Goal: Task Accomplishment & Management: Complete application form

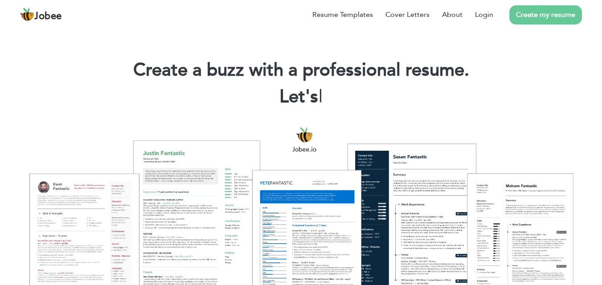
click at [541, 7] on link "Create my resume" at bounding box center [545, 14] width 73 height 19
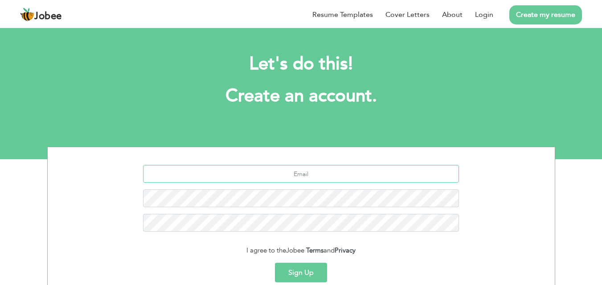
click at [386, 176] on input "text" at bounding box center [301, 174] width 316 height 18
click at [302, 171] on input "text" at bounding box center [301, 174] width 316 height 18
type input "[EMAIL_ADDRESS][DOMAIN_NAME]"
click at [279, 174] on input "[EMAIL_ADDRESS][DOMAIN_NAME]" at bounding box center [301, 174] width 316 height 18
drag, startPoint x: 256, startPoint y: 174, endPoint x: 345, endPoint y: 174, distance: 88.2
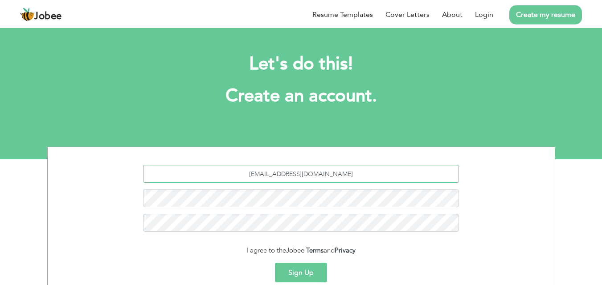
click at [345, 174] on input "[EMAIL_ADDRESS][DOMAIN_NAME]" at bounding box center [301, 174] width 316 height 18
click at [345, 174] on input "hussainmehdi3738@gmail.com" at bounding box center [301, 174] width 316 height 18
click at [355, 177] on input "hussainmehdi3738@gmail.com" at bounding box center [301, 174] width 316 height 18
click at [307, 272] on button "Sign Up" at bounding box center [301, 273] width 52 height 20
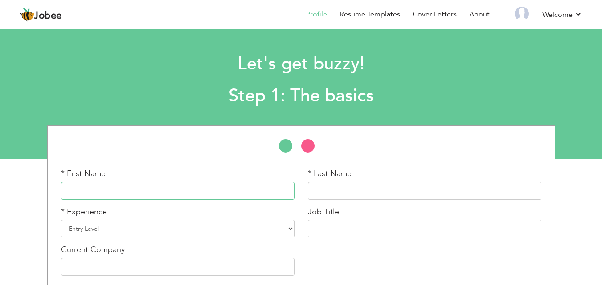
click at [195, 191] on input "text" at bounding box center [177, 191] width 233 height 18
click at [213, 191] on input "Muh" at bounding box center [177, 191] width 233 height 18
type input "[PERSON_NAME]"
type input "a"
type input "Aslam"
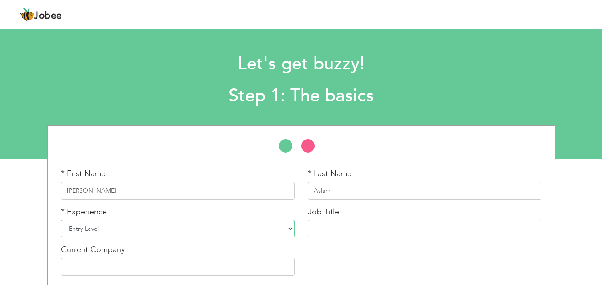
click at [274, 227] on select "Entry Level Less than 1 Year 1 Year 2 Years 3 Years 4 Years 5 Years 6 Years 7 Y…" at bounding box center [177, 229] width 233 height 18
select select "7"
click at [61, 220] on select "Entry Level Less than 1 Year 1 Year 2 Years 3 Years 4 Years 5 Years 6 Years 7 Y…" at bounding box center [177, 229] width 233 height 18
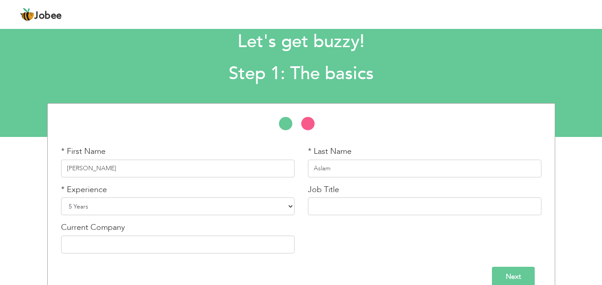
scroll to position [38, 0]
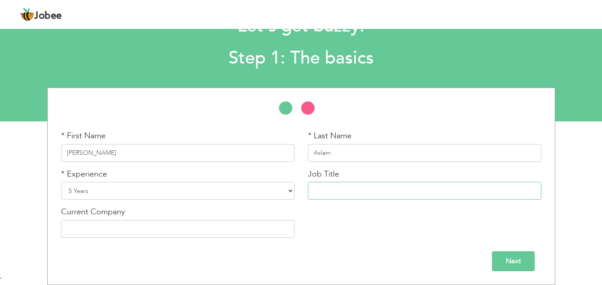
click at [419, 183] on input "text" at bounding box center [424, 191] width 233 height 18
click at [419, 183] on input "HR &" at bounding box center [424, 191] width 233 height 18
type input "HR & Admin"
click at [264, 227] on input "text" at bounding box center [177, 229] width 233 height 18
type input "SIlko Textile"
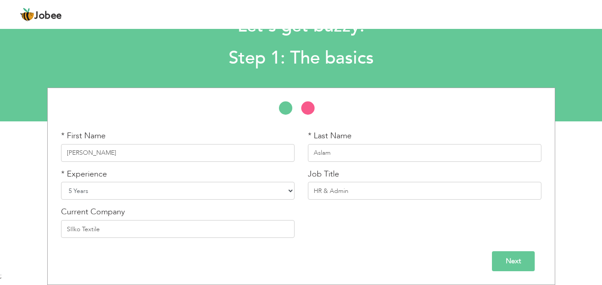
click at [104, 184] on select "Entry Level Less than 1 Year 1 Year 2 Years 3 Years 4 Years 5 Years 6 Years 7 Y…" at bounding box center [177, 191] width 233 height 18
click at [61, 182] on select "Entry Level Less than 1 Year 1 Year 2 Years 3 Years 4 Years 5 Years 6 Years 7 Y…" at bounding box center [177, 191] width 233 height 18
click at [161, 199] on select "Entry Level Less than 1 Year 1 Year 2 Years 3 Years 4 Years 5 Years 6 Years 7 Y…" at bounding box center [177, 191] width 233 height 18
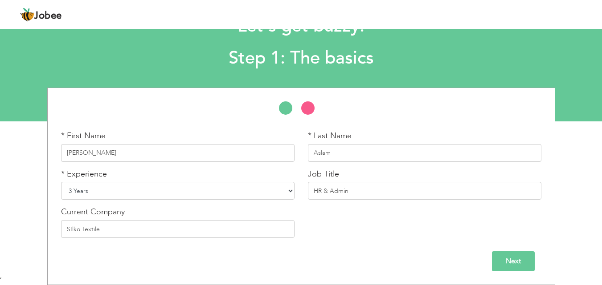
select select "4"
click at [61, 182] on select "Entry Level Less than 1 Year 1 Year 2 Years 3 Years 4 Years 5 Years 6 Years 7 Y…" at bounding box center [177, 191] width 233 height 18
click at [512, 256] on input "Next" at bounding box center [513, 262] width 43 height 20
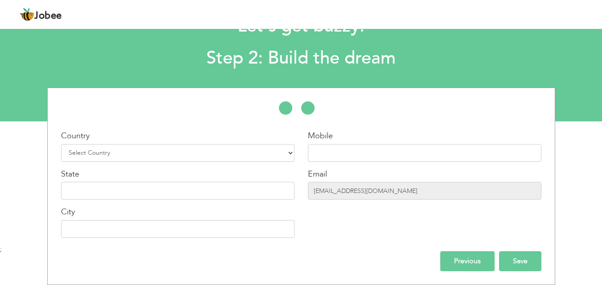
click at [513, 257] on input "Save" at bounding box center [520, 262] width 42 height 20
click at [185, 145] on select "Select Country Afghanistan Albania Algeria American Samoa Andorra Angola Anguil…" at bounding box center [177, 153] width 233 height 18
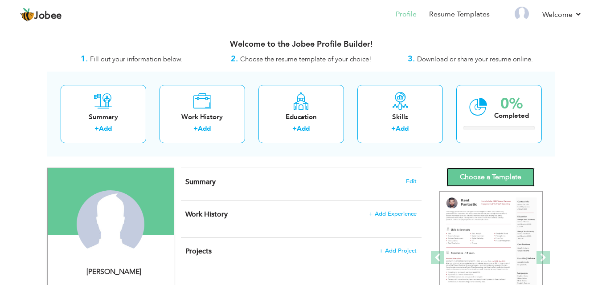
click at [495, 179] on link "Choose a Template" at bounding box center [490, 177] width 88 height 19
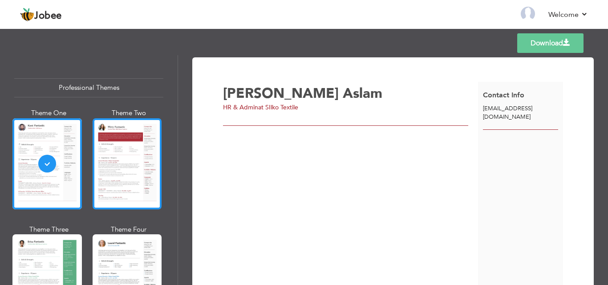
click at [124, 193] on div at bounding box center [127, 163] width 69 height 91
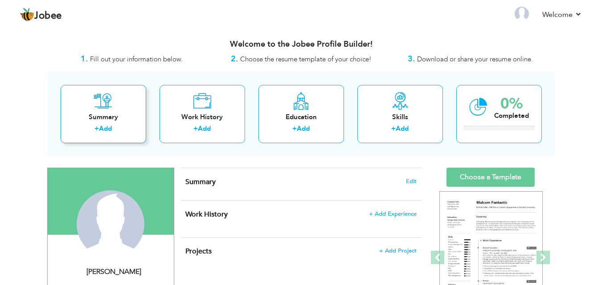
click at [110, 128] on link "Add" at bounding box center [105, 128] width 13 height 9
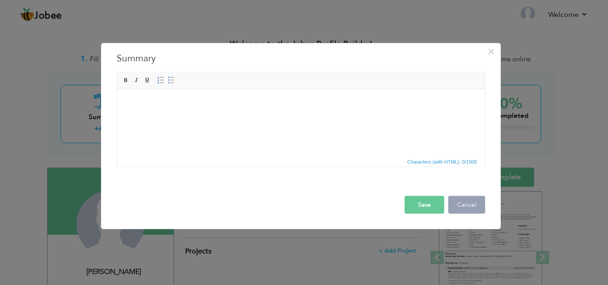
click at [465, 206] on button "Cancel" at bounding box center [466, 205] width 37 height 18
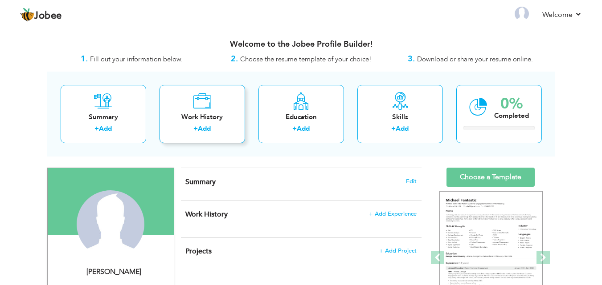
click at [194, 115] on div "Work History" at bounding box center [202, 117] width 71 height 9
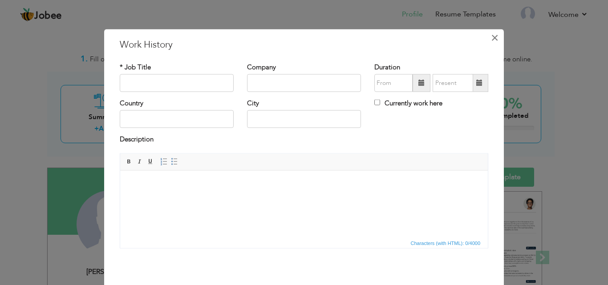
click at [495, 32] on span "×" at bounding box center [495, 37] width 8 height 16
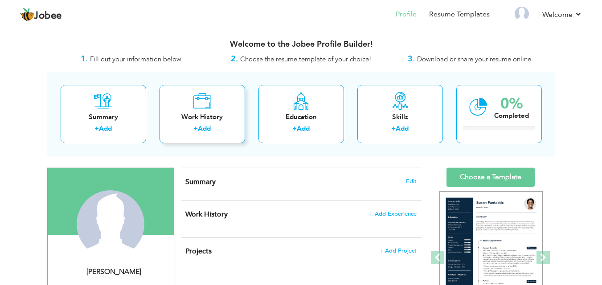
click at [216, 111] on div "Work History + Add" at bounding box center [201, 114] width 85 height 58
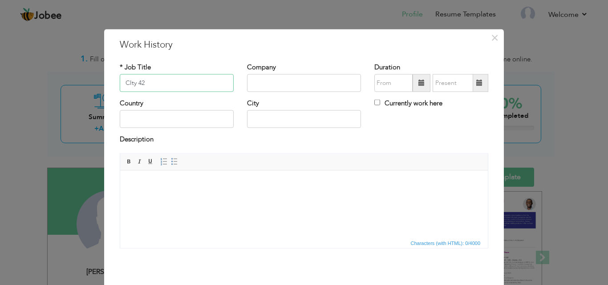
type input "CIty 42"
click at [64, 155] on div "× Work History * Job Title CIty 42 Company Duration Currently work here" at bounding box center [304, 142] width 608 height 285
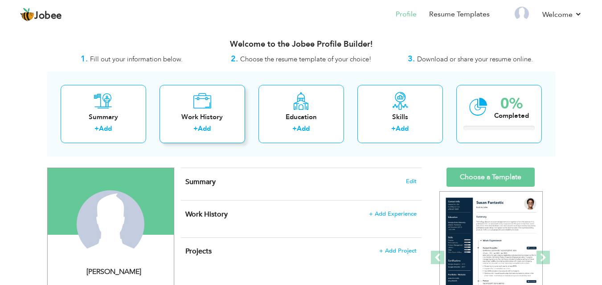
click at [217, 115] on div "Work History" at bounding box center [202, 117] width 71 height 9
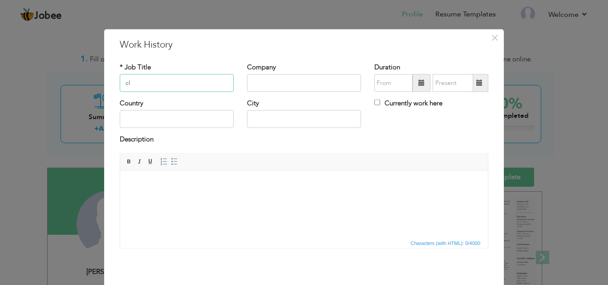
type input "c"
type input "C"
type input "p"
click at [169, 85] on input "Programming PRoducer" at bounding box center [177, 83] width 114 height 18
type input "Programming Producer"
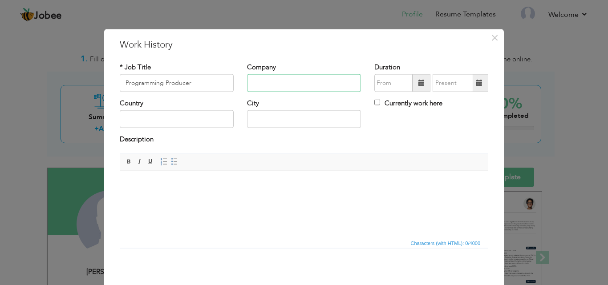
click at [300, 81] on input "text" at bounding box center [304, 83] width 114 height 18
type input "City 42 News"
click at [179, 123] on input "text" at bounding box center [177, 119] width 114 height 18
type input "[GEOGRAPHIC_DATA]"
click at [302, 123] on input "text" at bounding box center [304, 119] width 114 height 18
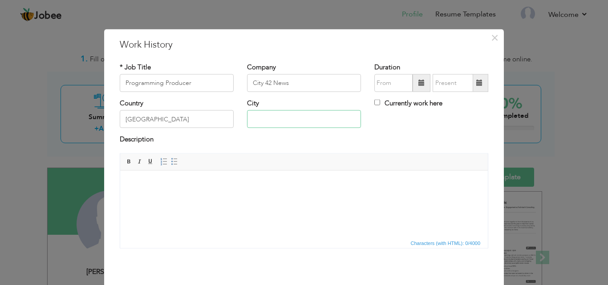
type input "[GEOGRAPHIC_DATA]"
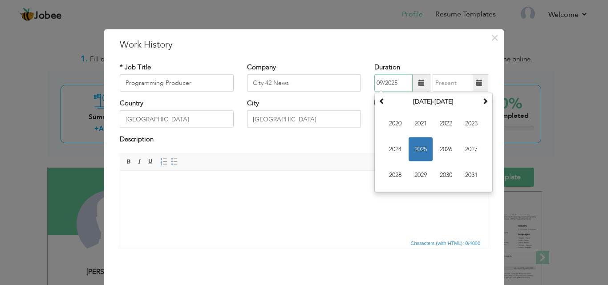
click at [390, 78] on input "09/2025" at bounding box center [393, 83] width 38 height 18
click at [379, 105] on th at bounding box center [382, 101] width 11 height 13
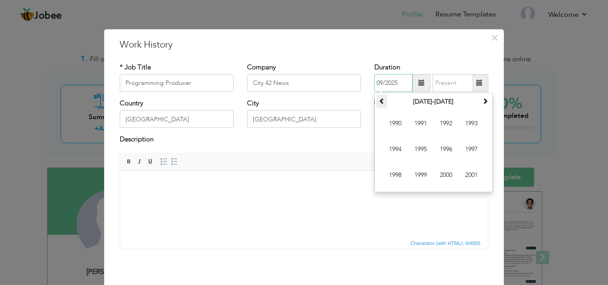
click at [379, 105] on th at bounding box center [382, 101] width 11 height 13
click at [485, 101] on span at bounding box center [485, 101] width 6 height 6
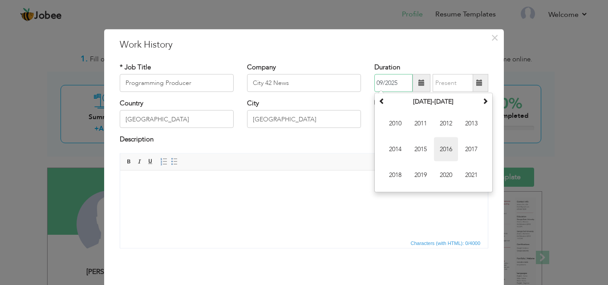
click at [434, 147] on span "2016" at bounding box center [446, 150] width 24 height 24
click at [421, 134] on span "Feb" at bounding box center [421, 124] width 24 height 24
type input "02/2016"
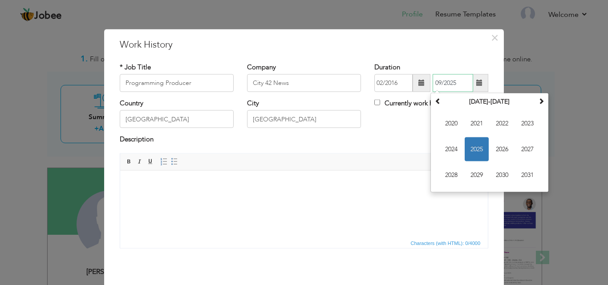
click at [442, 76] on input "09/2025" at bounding box center [453, 83] width 41 height 18
click at [435, 98] on span at bounding box center [438, 101] width 6 height 6
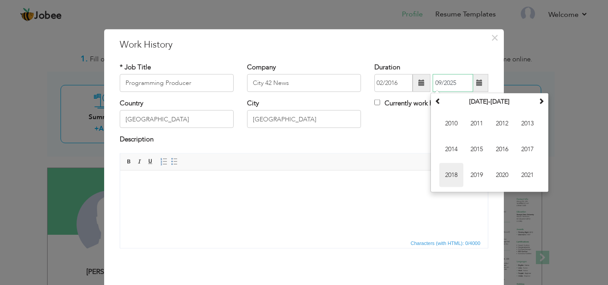
click at [454, 182] on span "2018" at bounding box center [451, 175] width 24 height 24
click at [454, 182] on span "Sep" at bounding box center [451, 175] width 24 height 24
type input "09/2018"
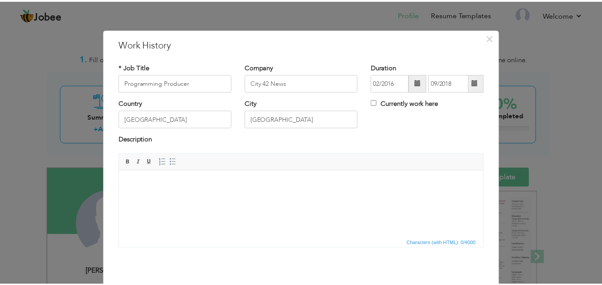
scroll to position [35, 0]
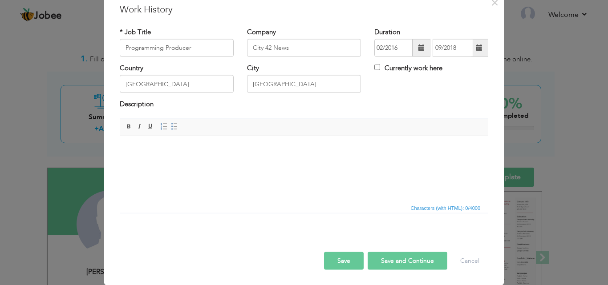
click at [430, 259] on button "Save and Continue" at bounding box center [408, 261] width 80 height 18
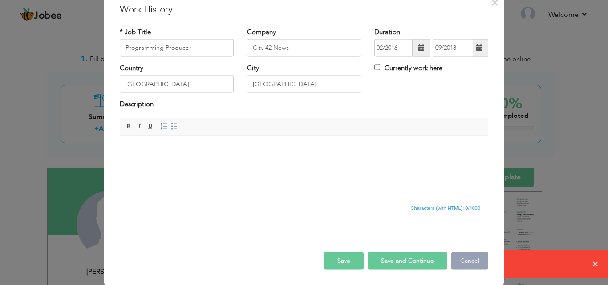
click at [467, 266] on button "Cancel" at bounding box center [469, 261] width 37 height 18
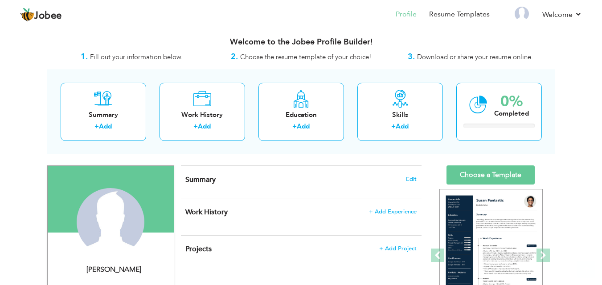
scroll to position [0, 0]
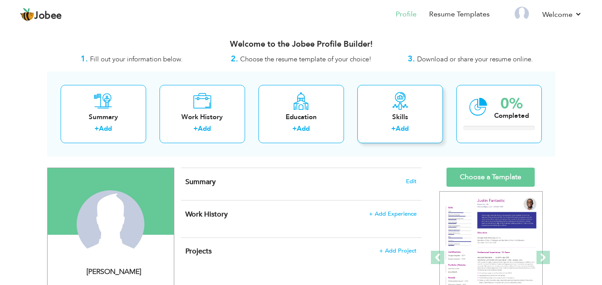
click at [413, 120] on div "Skills" at bounding box center [399, 117] width 71 height 9
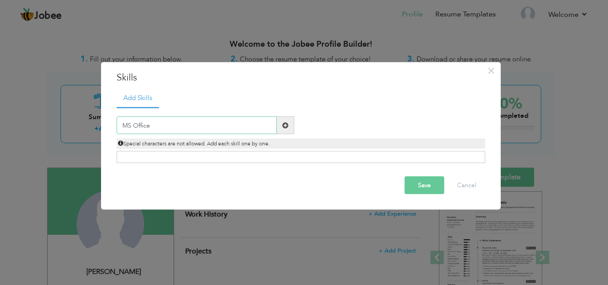
type input "MS Office"
click at [287, 126] on span at bounding box center [285, 125] width 6 height 6
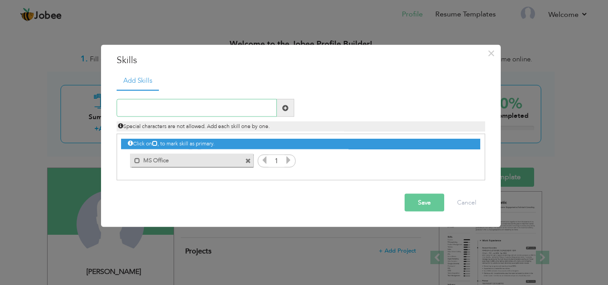
click at [177, 110] on input "text" at bounding box center [197, 108] width 160 height 18
type input "W"
type input "Timtrax"
click at [280, 106] on span at bounding box center [285, 108] width 17 height 18
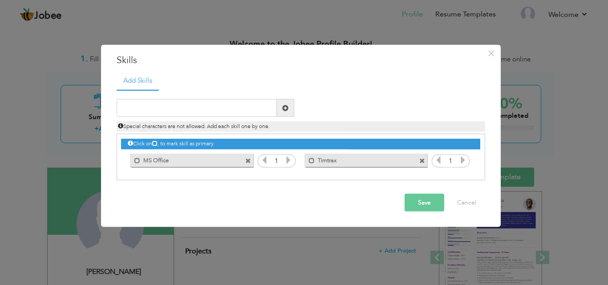
click at [421, 163] on span at bounding box center [422, 161] width 6 height 6
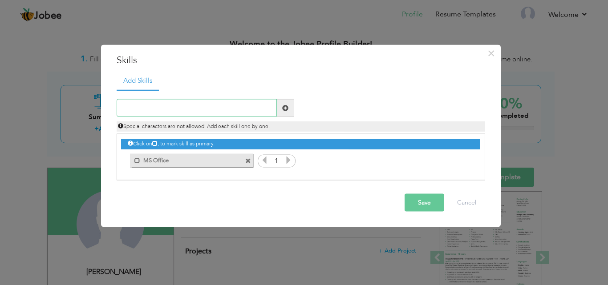
click at [213, 106] on input "text" at bounding box center [197, 108] width 160 height 18
click at [285, 158] on icon at bounding box center [289, 160] width 8 height 8
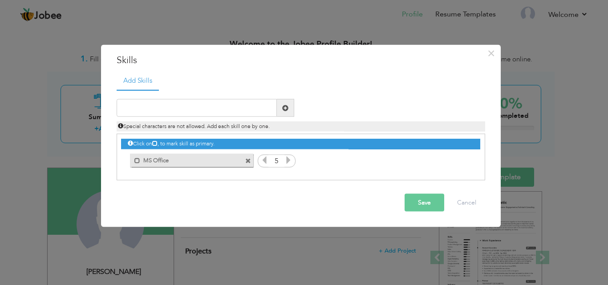
click at [263, 159] on icon at bounding box center [264, 160] width 8 height 8
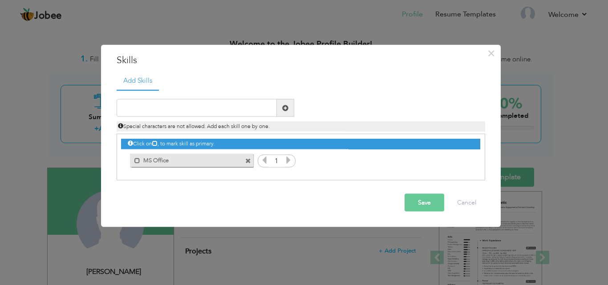
click at [263, 159] on icon at bounding box center [264, 160] width 8 height 8
drag, startPoint x: 263, startPoint y: 159, endPoint x: 136, endPoint y: 163, distance: 126.9
click at [136, 134] on div "Mark as primary skill. MS Office 1" at bounding box center [300, 134] width 359 height 0
click at [136, 163] on span at bounding box center [137, 161] width 6 height 6
click at [287, 159] on icon at bounding box center [289, 160] width 8 height 8
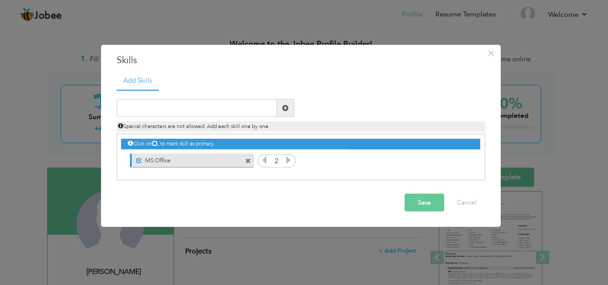
click at [260, 159] on div "1" at bounding box center [277, 160] width 38 height 13
click at [265, 163] on icon at bounding box center [264, 160] width 8 height 8
click at [236, 105] on input "text" at bounding box center [197, 108] width 160 height 18
click at [140, 109] on input "TimeTrax" at bounding box center [197, 108] width 160 height 18
type input "Timetrax"
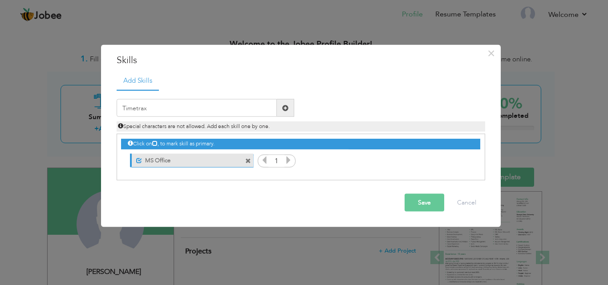
click at [283, 106] on span at bounding box center [285, 108] width 6 height 6
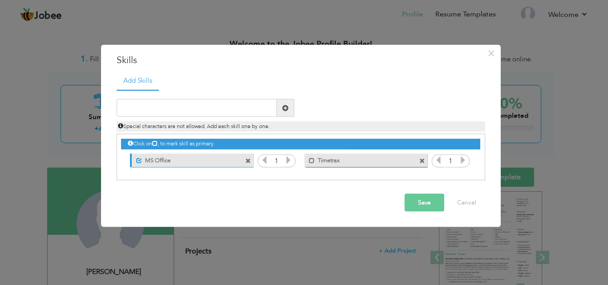
click at [312, 164] on div "Mark as primary skill. Timetrax" at bounding box center [366, 160] width 123 height 13
click at [311, 159] on span at bounding box center [312, 161] width 6 height 6
click at [229, 114] on input "text" at bounding box center [197, 108] width 160 height 18
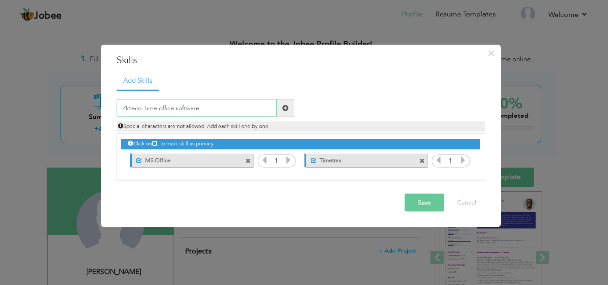
type input "Zkteco Time office software"
click at [289, 104] on span at bounding box center [285, 108] width 17 height 18
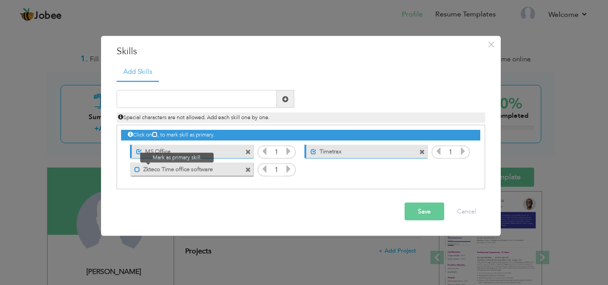
click at [138, 169] on span at bounding box center [137, 170] width 6 height 6
click at [141, 100] on input "text" at bounding box center [197, 99] width 160 height 18
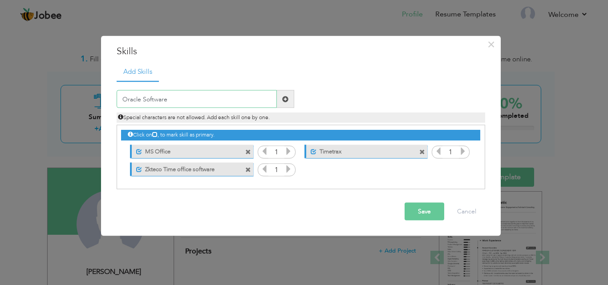
type input "Oracle Software"
click at [286, 98] on span at bounding box center [285, 99] width 6 height 6
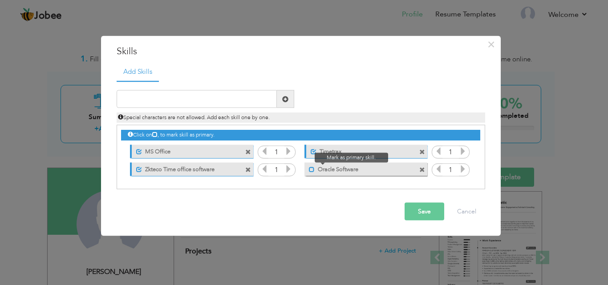
click at [310, 168] on span at bounding box center [312, 170] width 6 height 6
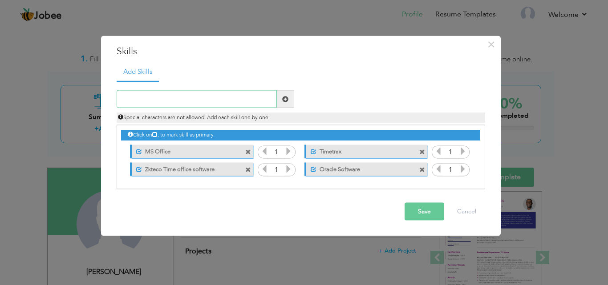
click at [249, 98] on input "text" at bounding box center [197, 99] width 160 height 18
type input "efrotech"
click at [280, 101] on span at bounding box center [285, 99] width 17 height 18
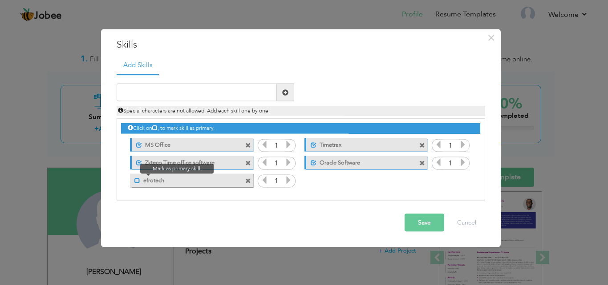
click at [136, 183] on span at bounding box center [137, 181] width 6 height 6
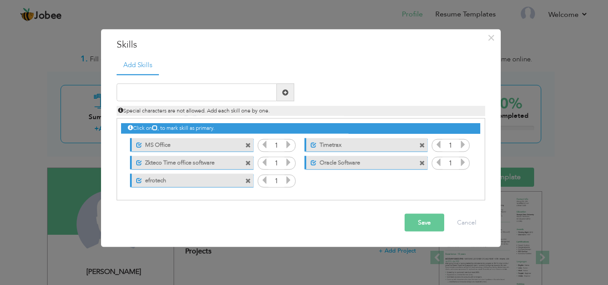
click at [427, 221] on button "Save" at bounding box center [425, 223] width 40 height 18
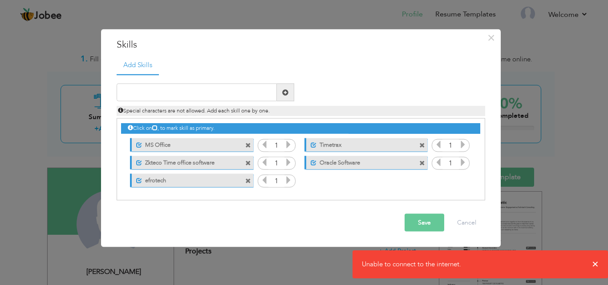
click at [427, 221] on button "Save" at bounding box center [425, 223] width 40 height 18
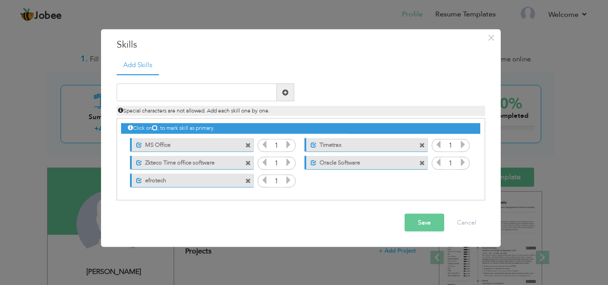
click at [427, 221] on button "Save" at bounding box center [425, 223] width 40 height 18
click at [368, 231] on div "Save Cancel" at bounding box center [301, 222] width 382 height 31
click at [413, 225] on button "Save" at bounding box center [425, 223] width 40 height 18
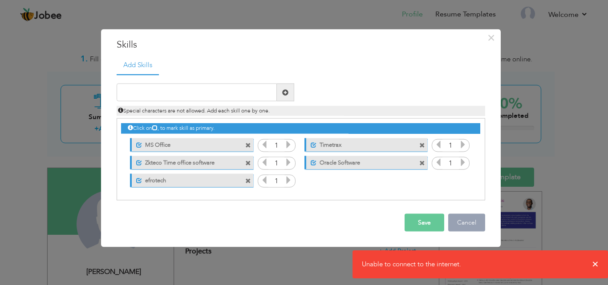
click at [473, 216] on button "Cancel" at bounding box center [466, 223] width 37 height 18
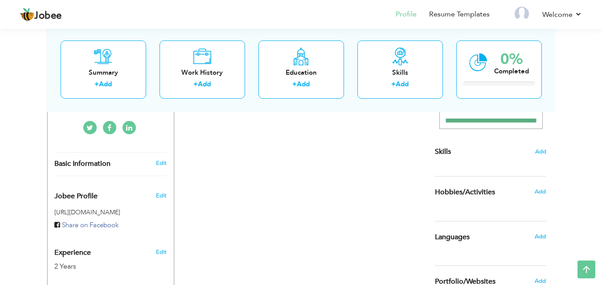
scroll to position [192, 0]
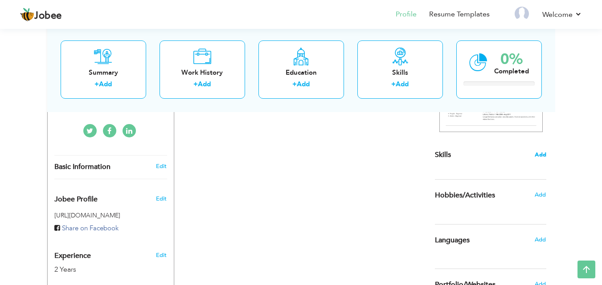
click at [542, 153] on span "Add" at bounding box center [540, 155] width 12 height 8
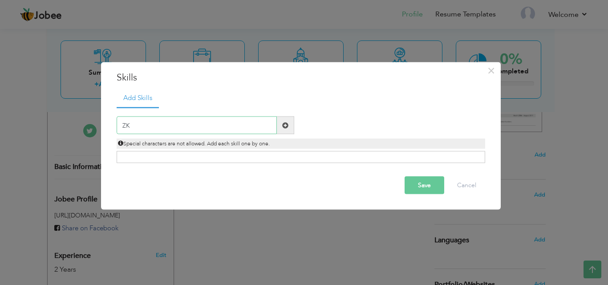
click at [220, 130] on input "ZK" at bounding box center [197, 126] width 160 height 18
type input "ZKTeco 2011"
click at [278, 122] on span at bounding box center [285, 126] width 17 height 18
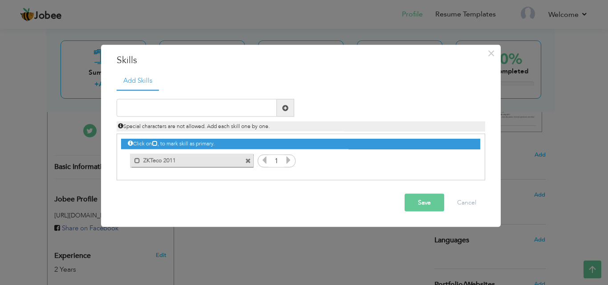
click at [140, 163] on label "ZKTeco 2011" at bounding box center [185, 159] width 90 height 11
click at [430, 204] on button "Save" at bounding box center [425, 203] width 40 height 18
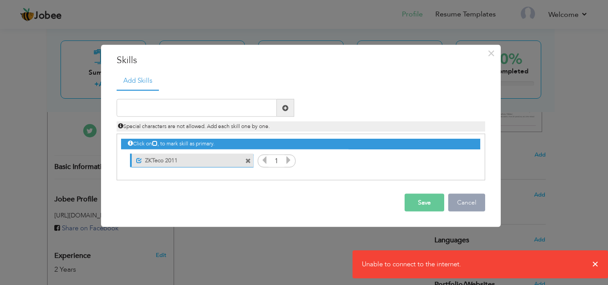
click at [473, 196] on button "Cancel" at bounding box center [466, 203] width 37 height 18
